Goal: Information Seeking & Learning: Learn about a topic

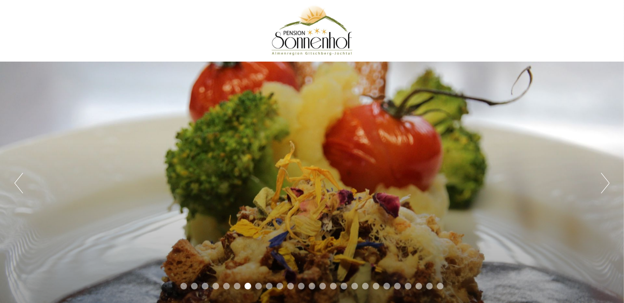
click at [298, 35] on div at bounding box center [312, 30] width 460 height 53
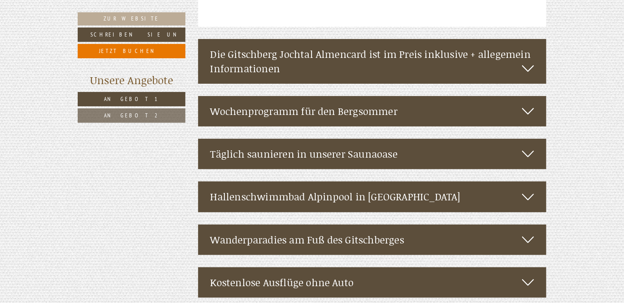
scroll to position [1658, 0]
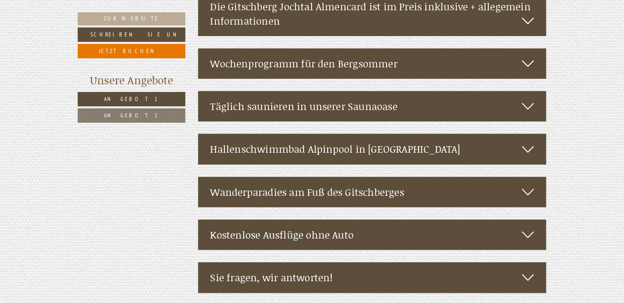
click at [336, 134] on div "Hallenschwimmbad Alpinpool in [GEOGRAPHIC_DATA]" at bounding box center [372, 149] width 349 height 30
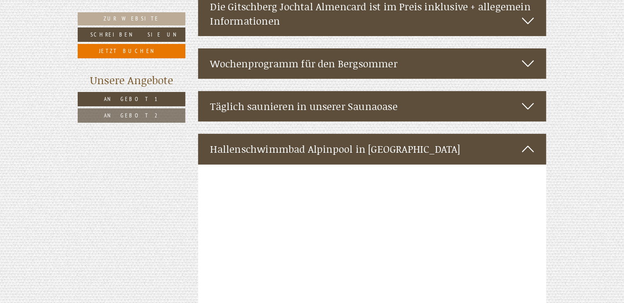
click at [336, 134] on div "Hallenschwimmbad Alpinpool in [GEOGRAPHIC_DATA]" at bounding box center [372, 149] width 349 height 30
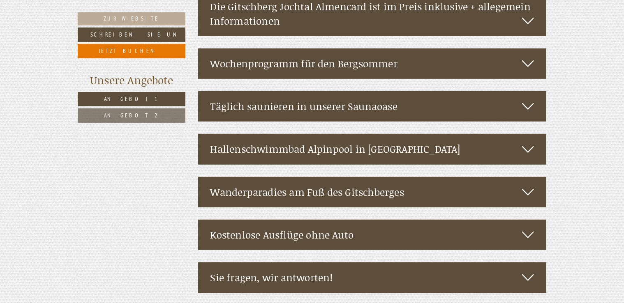
click at [337, 220] on div "Kostenlose Ausflüge ohne Auto" at bounding box center [372, 235] width 349 height 30
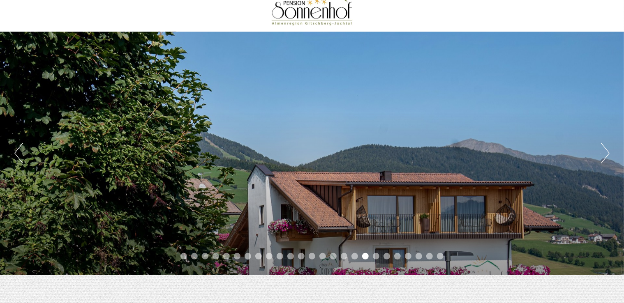
scroll to position [85, 0]
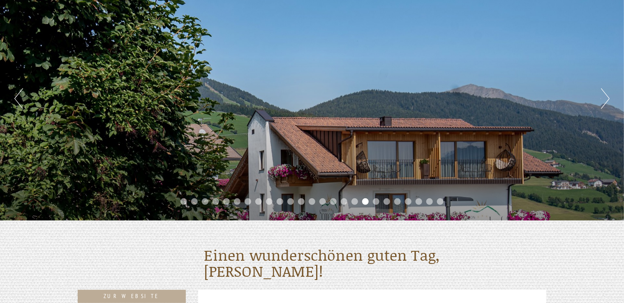
click at [603, 99] on button "Next" at bounding box center [605, 98] width 9 height 21
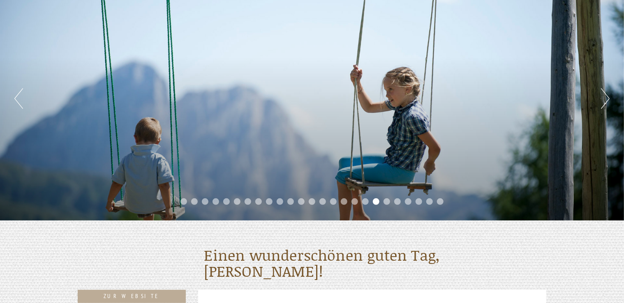
click at [603, 99] on button "Next" at bounding box center [605, 98] width 9 height 21
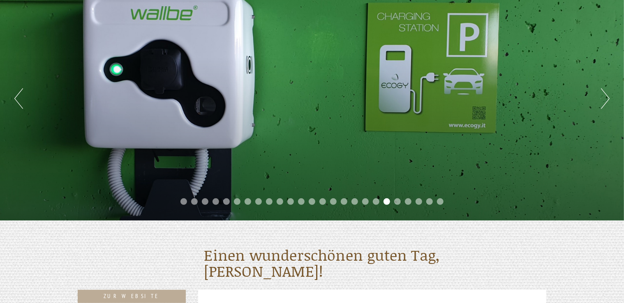
click at [603, 99] on button "Next" at bounding box center [605, 98] width 9 height 21
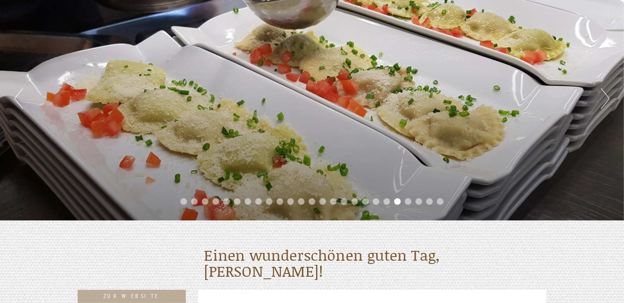
click at [603, 99] on button "Next" at bounding box center [605, 98] width 9 height 21
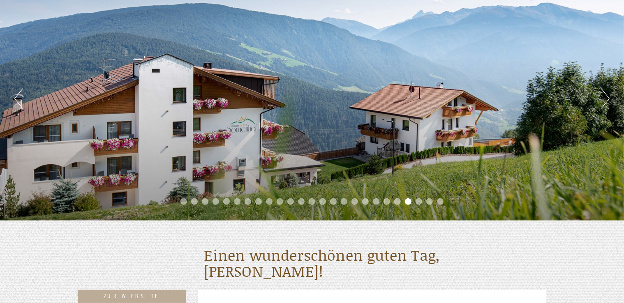
click at [603, 99] on button "Next" at bounding box center [605, 98] width 9 height 21
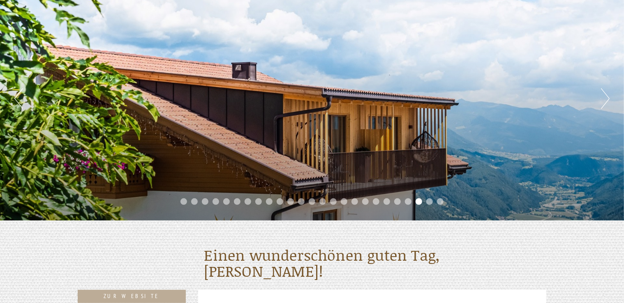
click at [603, 99] on button "Next" at bounding box center [605, 98] width 9 height 21
